Goal: Transaction & Acquisition: Purchase product/service

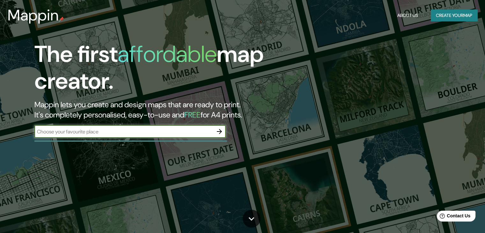
click at [123, 133] on input "text" at bounding box center [123, 131] width 178 height 7
type input "comian [GEOGRAPHIC_DATA]"
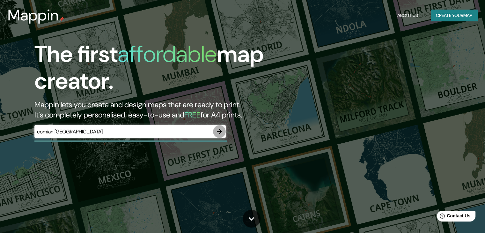
click at [221, 131] on icon "button" at bounding box center [219, 131] width 5 height 5
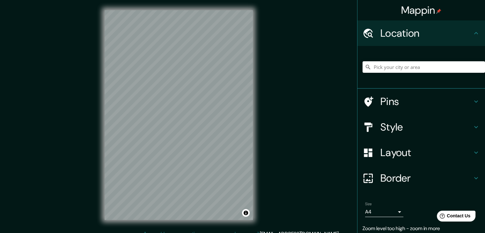
click at [255, 146] on div "© Mapbox © OpenStreetMap Improve this map" at bounding box center [178, 115] width 169 height 230
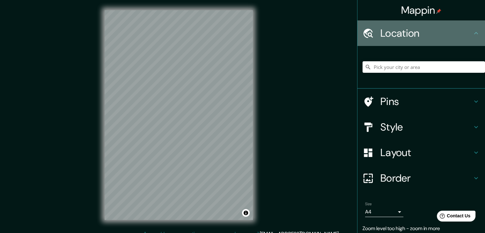
click at [417, 34] on h4 "Location" at bounding box center [426, 33] width 92 height 13
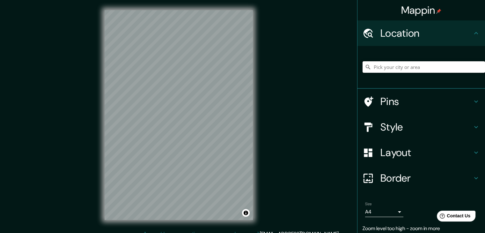
click at [430, 65] on input "Pick your city or area" at bounding box center [423, 66] width 122 height 11
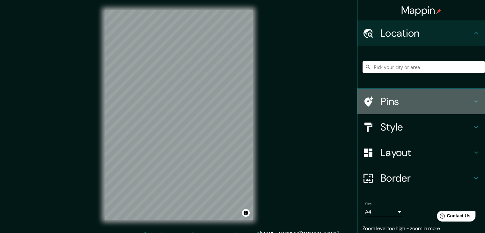
click at [384, 105] on h4 "Pins" at bounding box center [426, 101] width 92 height 13
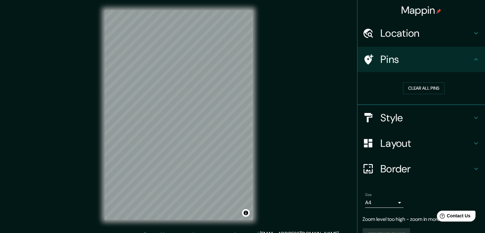
click at [469, 28] on div "Location" at bounding box center [420, 32] width 127 height 25
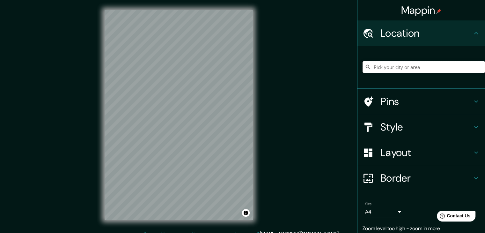
click at [421, 69] on input "Pick your city or area" at bounding box center [423, 66] width 122 height 11
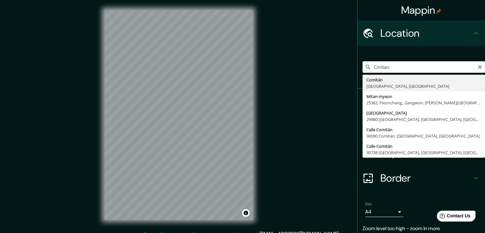
type input "Comitán, [GEOGRAPHIC_DATA], [GEOGRAPHIC_DATA]"
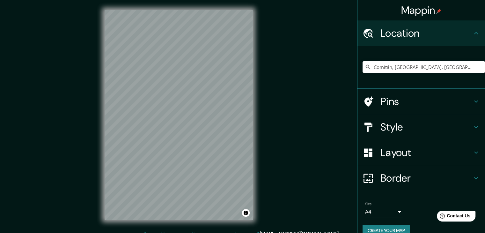
click at [83, 136] on div "Mappin Location [GEOGRAPHIC_DATA], [GEOGRAPHIC_DATA], [GEOGRAPHIC_DATA] Pins St…" at bounding box center [242, 120] width 485 height 240
